Goal: Task Accomplishment & Management: Complete application form

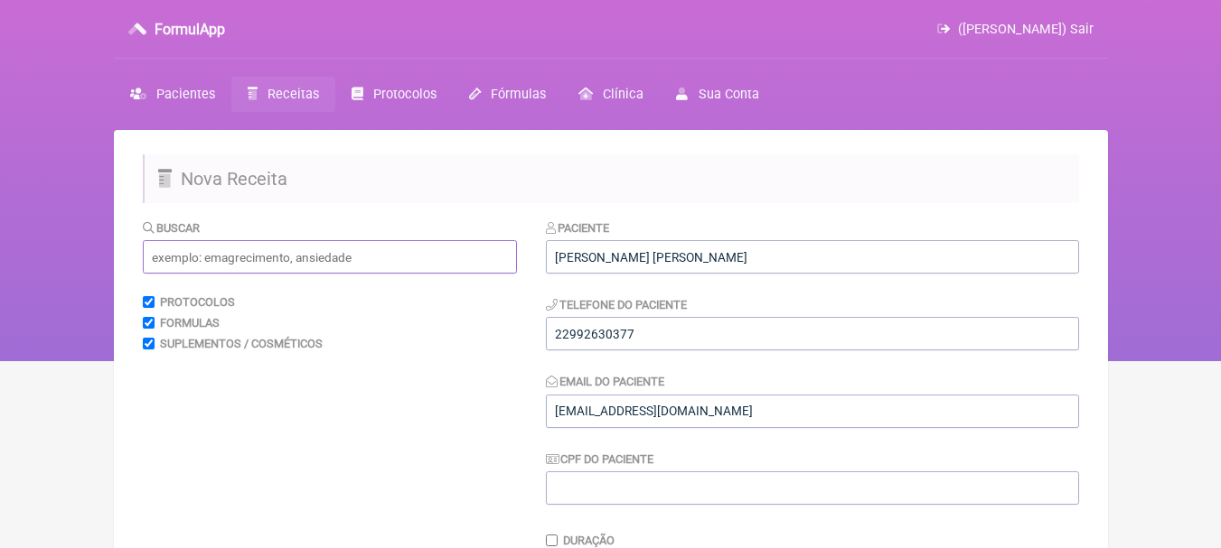
click at [406, 247] on input "text" at bounding box center [330, 256] width 374 height 33
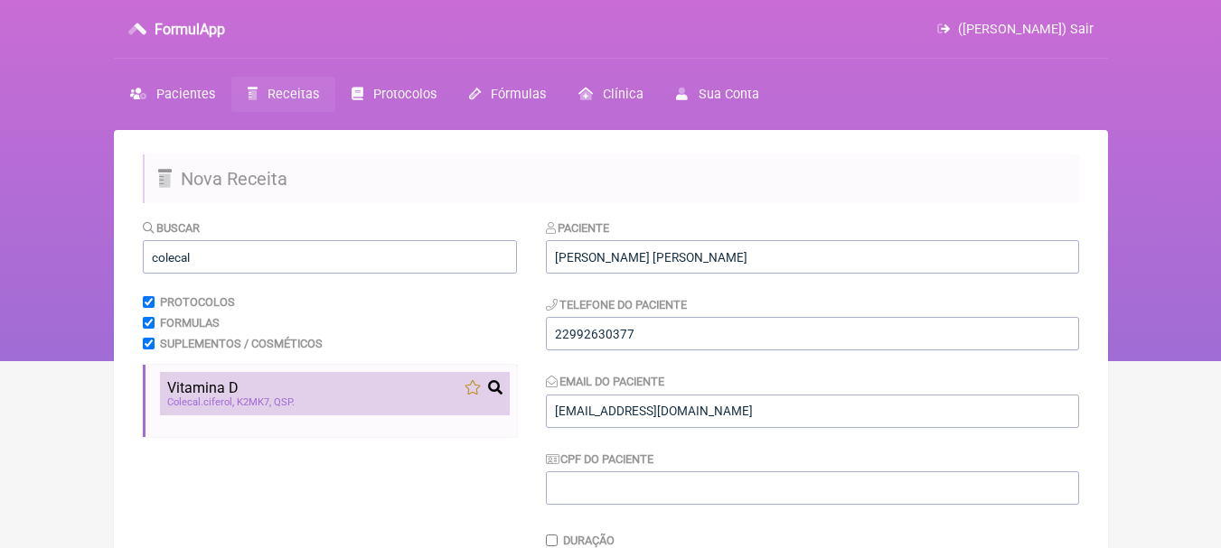
click at [312, 389] on div "Vitamina D" at bounding box center [334, 388] width 335 height 17
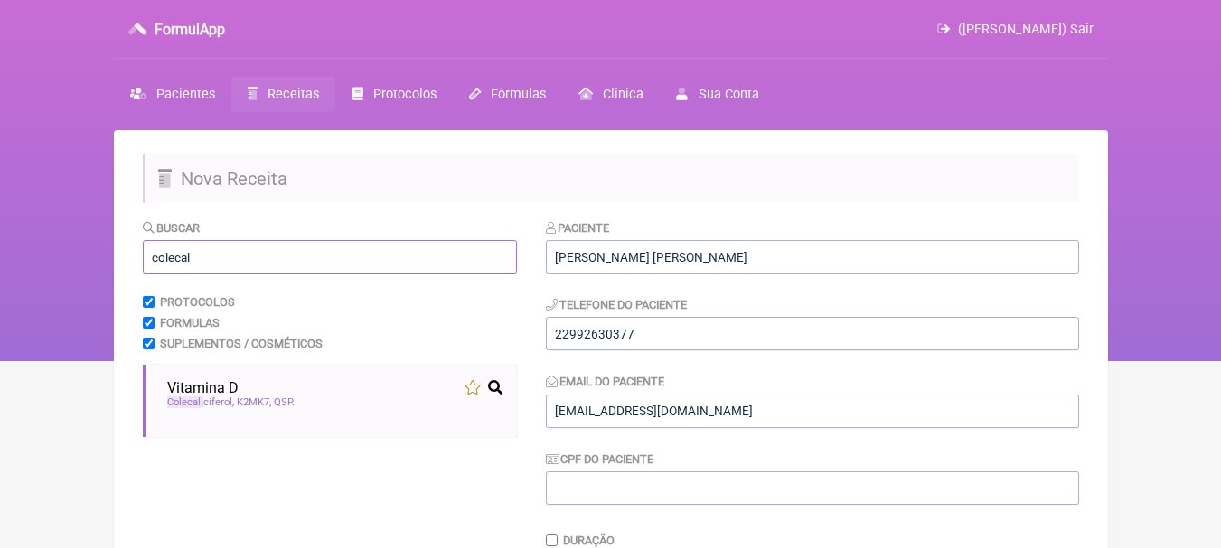
drag, startPoint x: 315, startPoint y: 265, endPoint x: 52, endPoint y: 246, distance: 264.5
click at [52, 246] on div "FormulApp ([PERSON_NAME]) Sair [GEOGRAPHIC_DATA] Receitas Protocolos Fórmulas […" at bounding box center [610, 180] width 1221 height 361
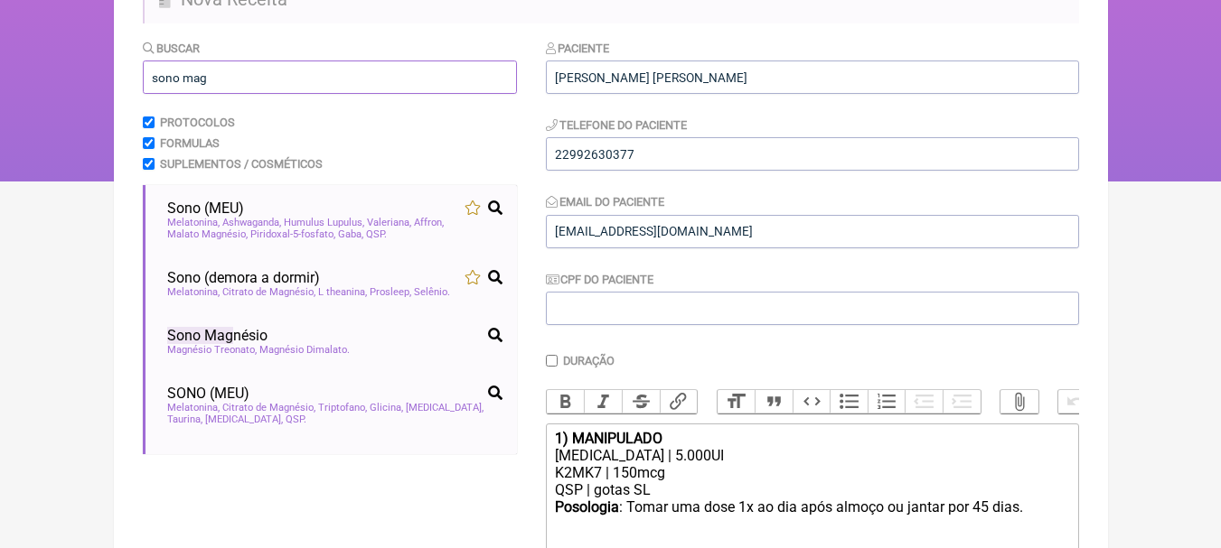
scroll to position [181, 0]
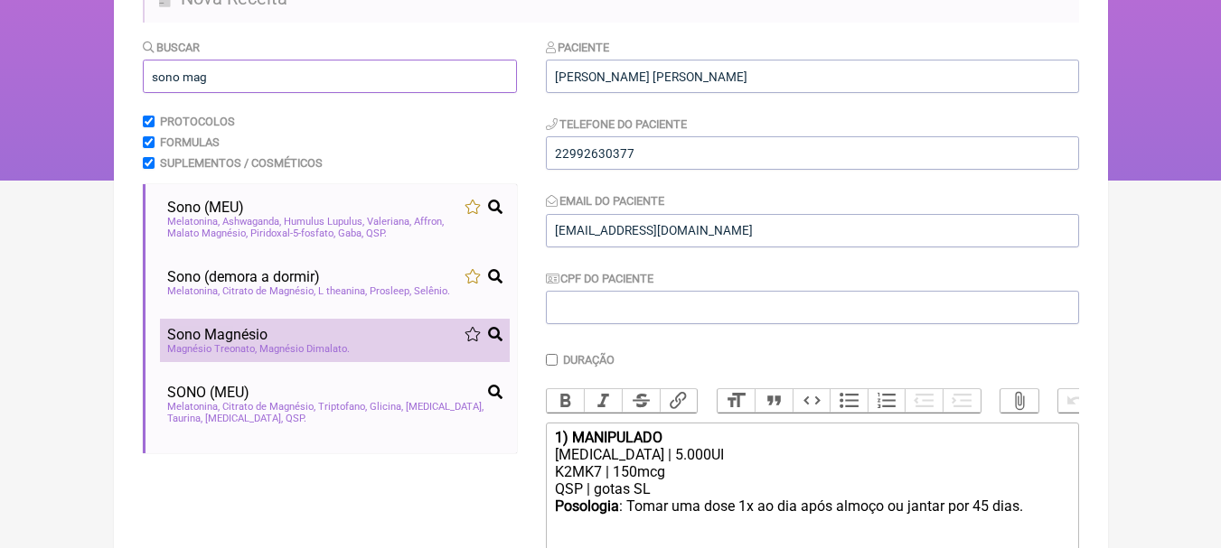
type input "sono mag"
click at [365, 343] on div "Sono Mag nésio" at bounding box center [334, 334] width 335 height 17
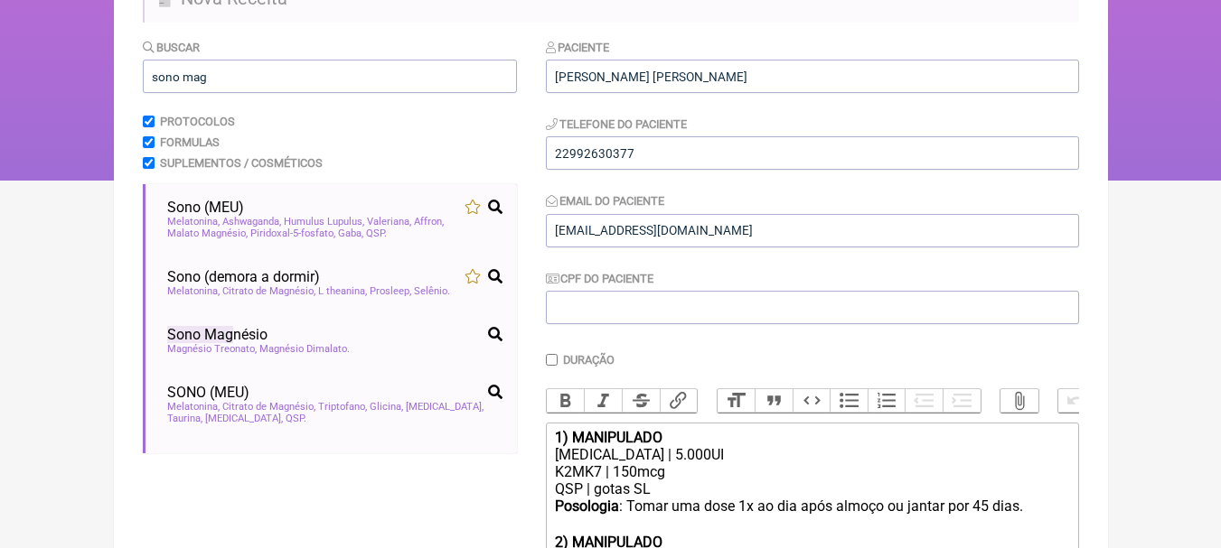
click at [1089, 303] on main "Nova Receita Buscar sono mag Protocolos Formulas Suplementos / Cosméticos Sono …" at bounding box center [611, 357] width 994 height 817
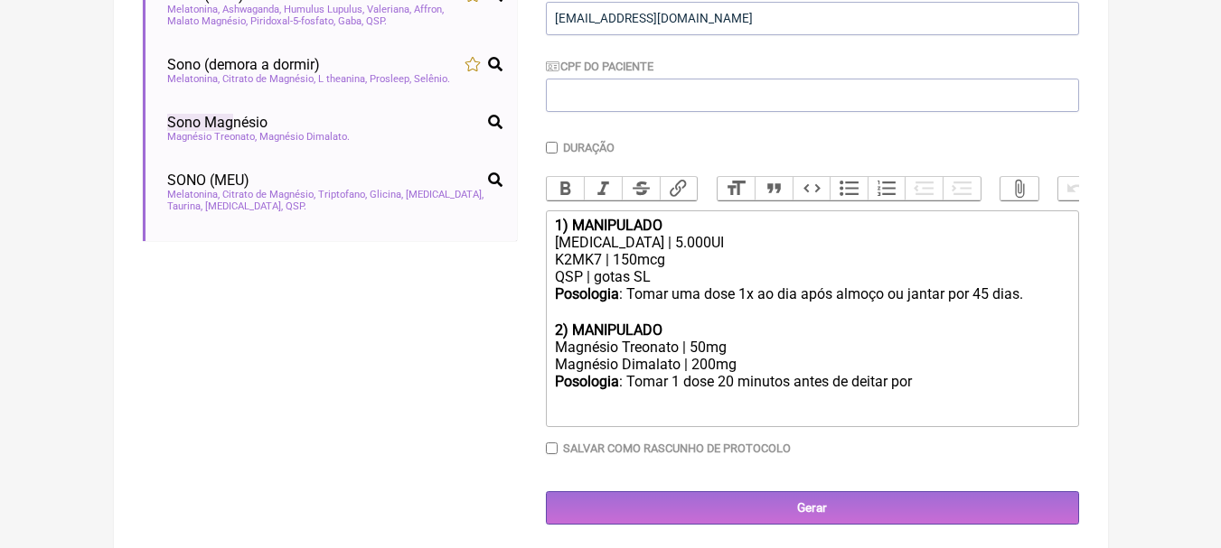
scroll to position [412, 0]
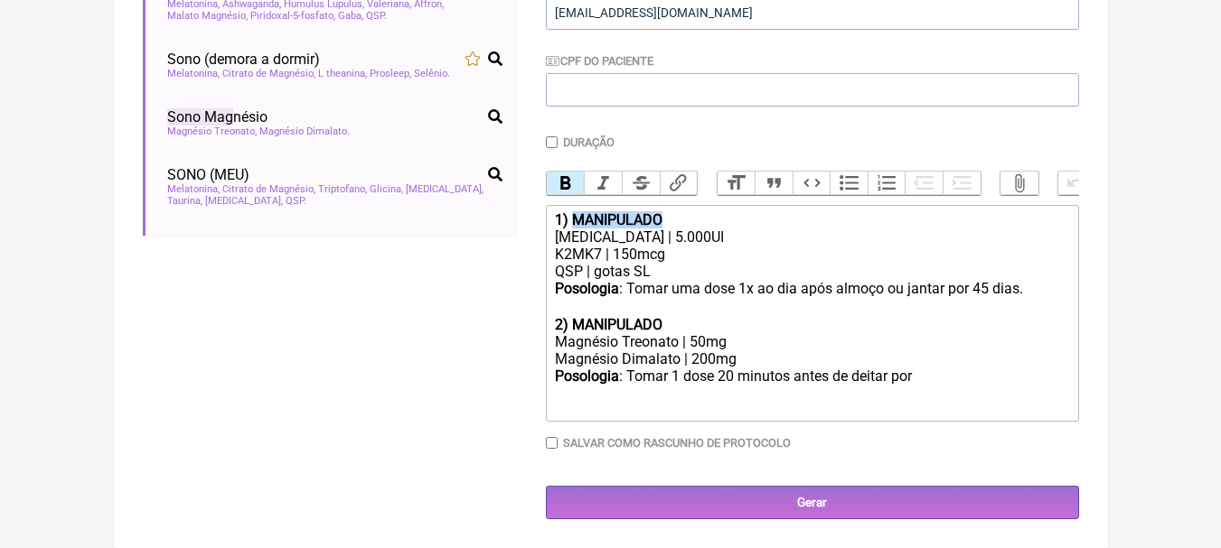
drag, startPoint x: 691, startPoint y: 219, endPoint x: 576, endPoint y: 219, distance: 114.8
click at [576, 219] on div "1) MANIPULADO" at bounding box center [811, 219] width 513 height 17
click at [662, 237] on div "[MEDICAL_DATA] | 5.000UI" at bounding box center [811, 237] width 513 height 17
click at [698, 267] on div "QSP | gotas SL" at bounding box center [811, 271] width 513 height 17
drag, startPoint x: 985, startPoint y: 285, endPoint x: 989, endPoint y: 273, distance: 12.3
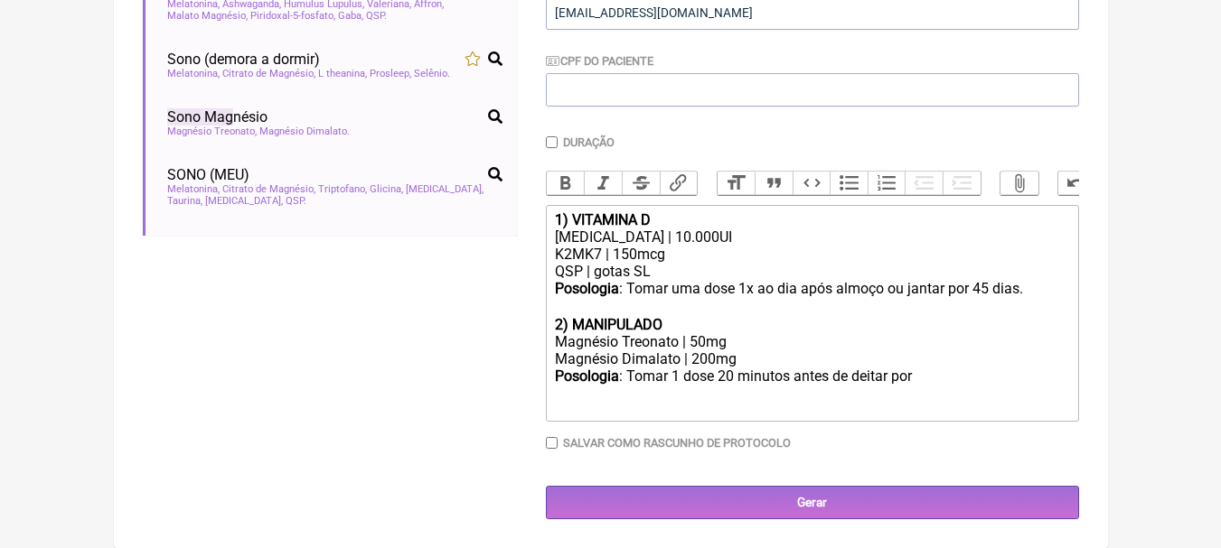
click at [986, 286] on div "Posologia : Tomar uma dose 1x ao dia após almoço ou jantar por 45 dias. ㅤ" at bounding box center [811, 298] width 513 height 36
drag, startPoint x: 714, startPoint y: 325, endPoint x: 573, endPoint y: 326, distance: 141.0
click at [573, 326] on div "2) MANIPULADO" at bounding box center [811, 324] width 513 height 17
click at [700, 340] on div "Magnésio Treonato | 50mg" at bounding box center [811, 341] width 513 height 17
click at [768, 354] on div "Magnésio Dimalato | 200mg" at bounding box center [811, 359] width 513 height 17
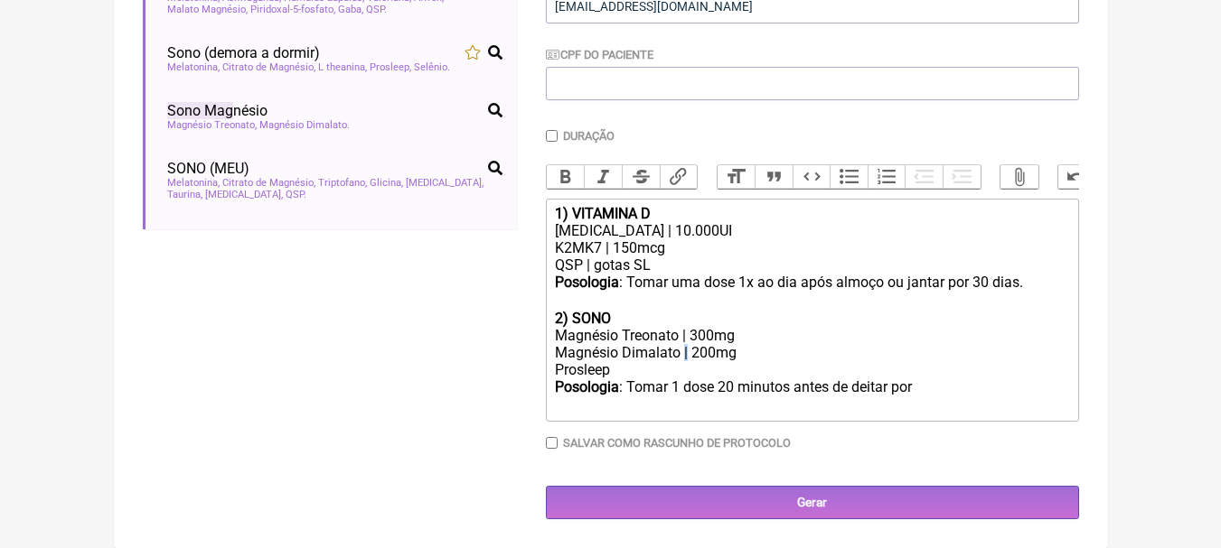
copy div "|"
paste trix-editor "|"
drag, startPoint x: 686, startPoint y: 279, endPoint x: 543, endPoint y: 271, distance: 143.0
click at [543, 271] on form "Buscar sono mag Protocolos Formulas Suplementos / Cosméticos Sono (MEU) Melaton…" at bounding box center [611, 167] width 936 height 706
copy div "QSP | gotas SL"
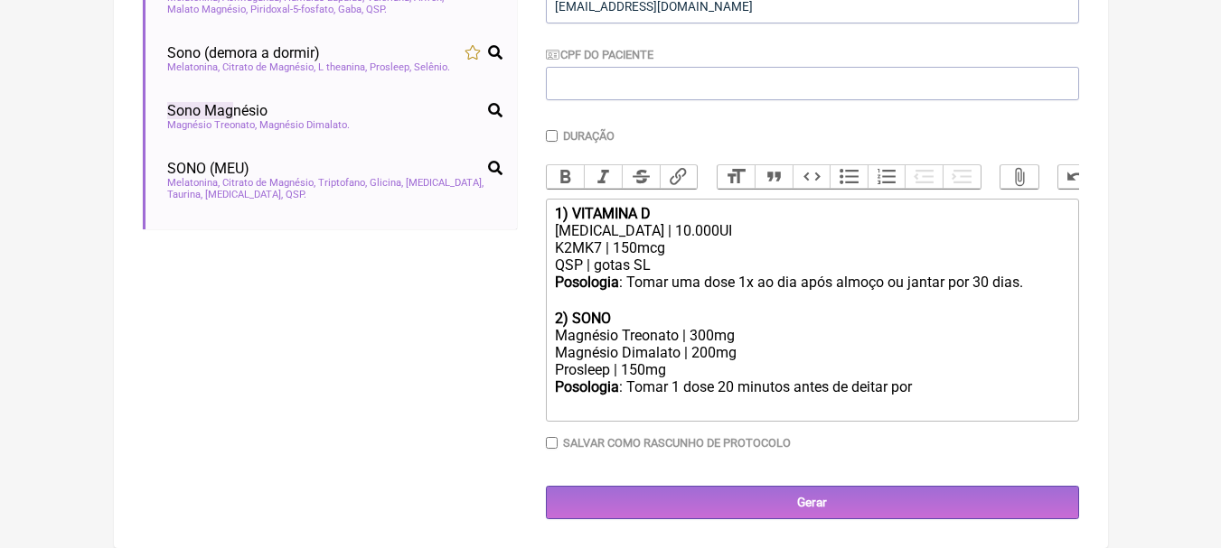
click at [692, 379] on div "Magnésio Dimalato | 200mg Prosleep | 150mg" at bounding box center [811, 361] width 513 height 34
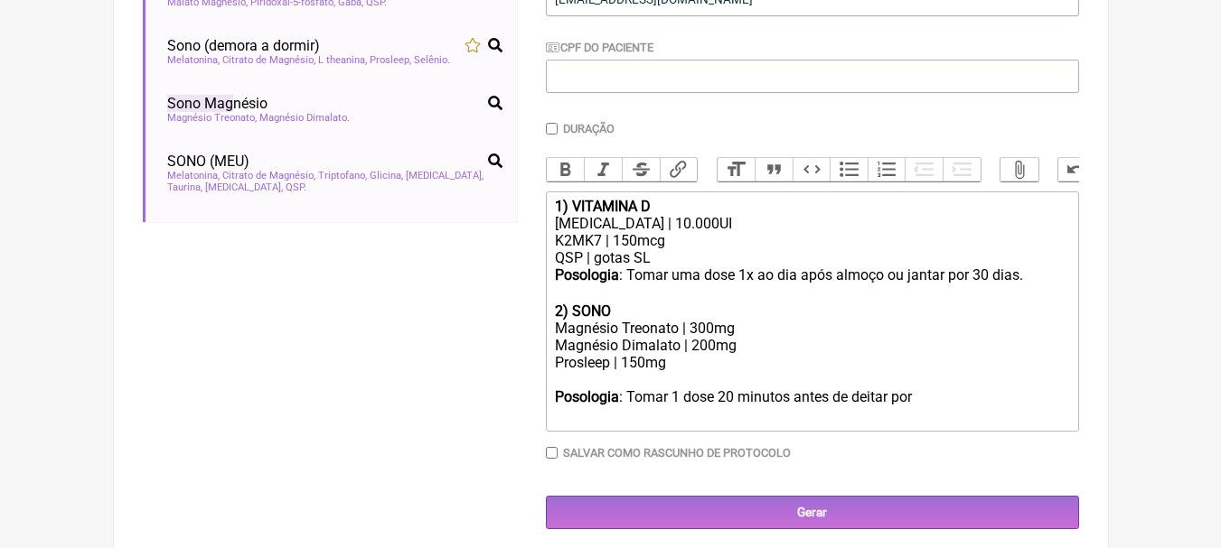
paste trix-editor "QSP | gotas SL"
drag, startPoint x: 660, startPoint y: 271, endPoint x: 596, endPoint y: 264, distance: 63.7
click at [596, 264] on div "QSP | gotas SL" at bounding box center [811, 257] width 513 height 17
click at [671, 389] on div "Magnésio Dimalato | 200mg Prosleep | 150mg QSP | cápsula" at bounding box center [811, 363] width 513 height 52
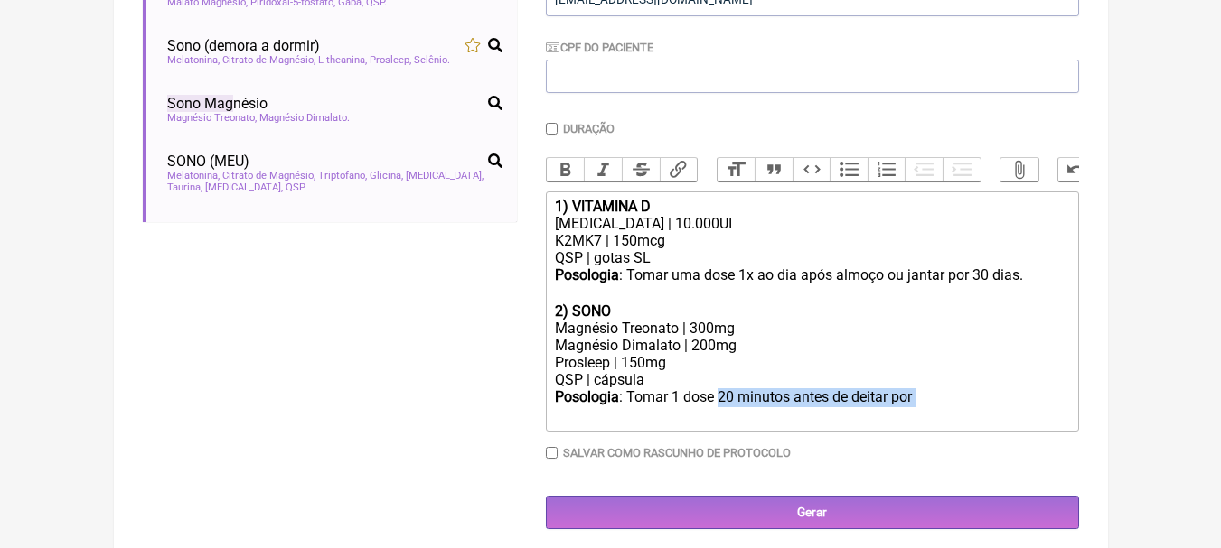
drag, startPoint x: 719, startPoint y: 407, endPoint x: 1089, endPoint y: 412, distance: 369.6
click at [1089, 412] on main "Nova Receita Buscar sono mag Protocolos Formulas Suplementos / Cosméticos Sono …" at bounding box center [611, 138] width 994 height 840
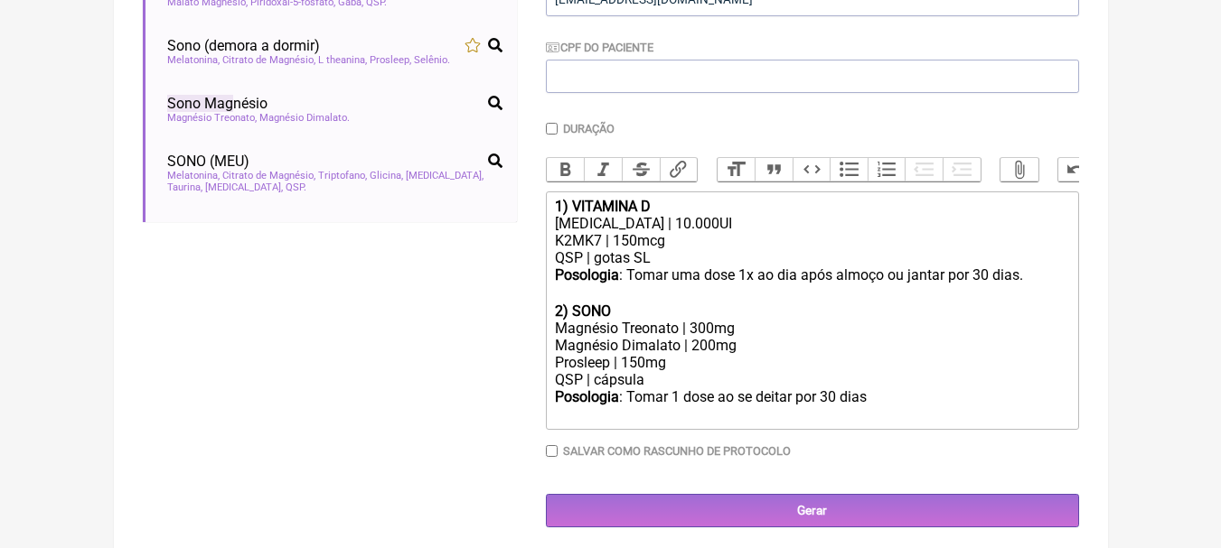
type trix-editor "<div><strong>1) VITAMINA D</strong></div><div>[MEDICAL_DATA] | 10.000UI</div><d…"
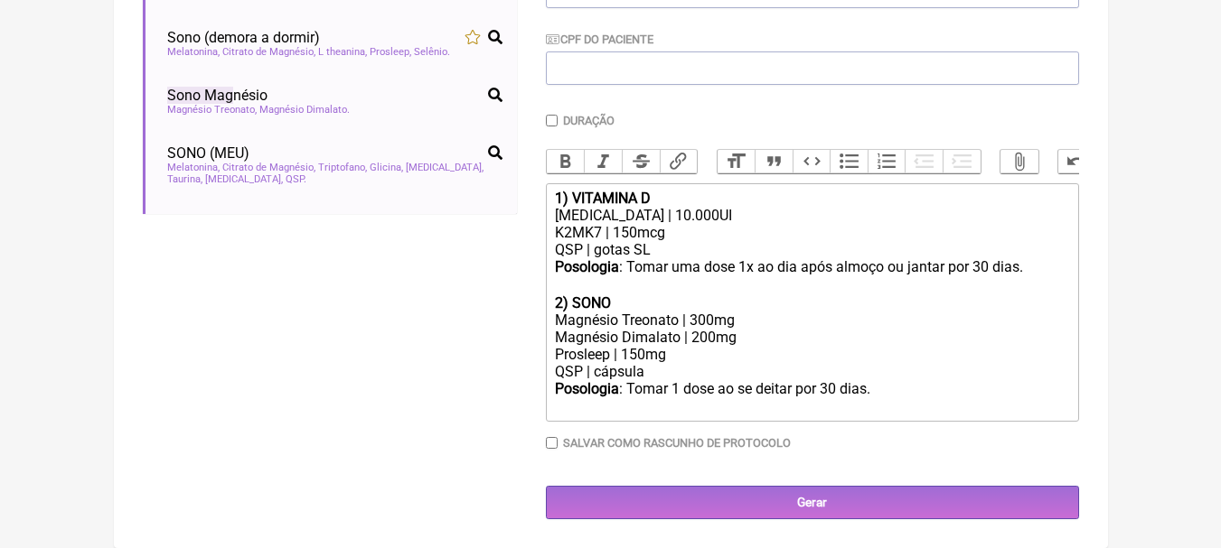
scroll to position [434, 0]
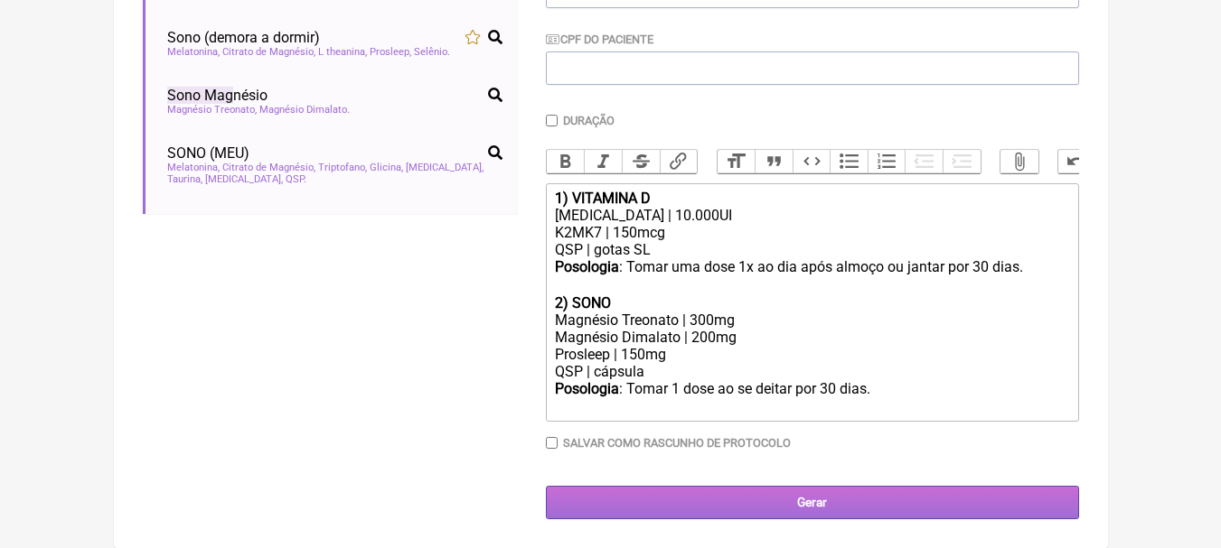
click at [832, 503] on input "Gerar" at bounding box center [812, 502] width 533 height 33
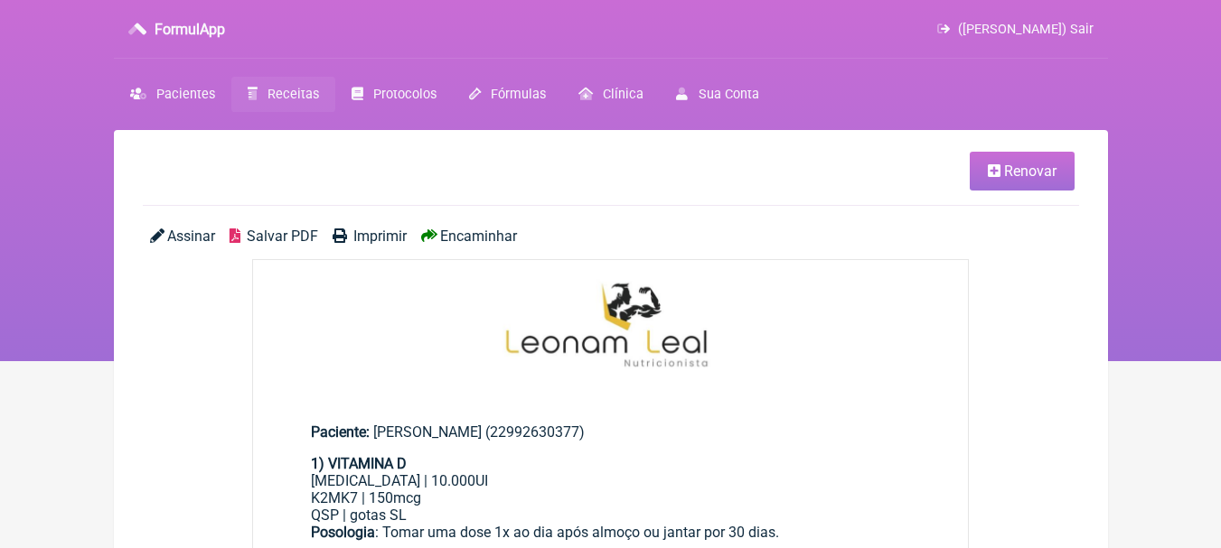
click at [271, 235] on span "Salvar PDF" at bounding box center [282, 236] width 71 height 17
